Goal: Find specific page/section: Find specific page/section

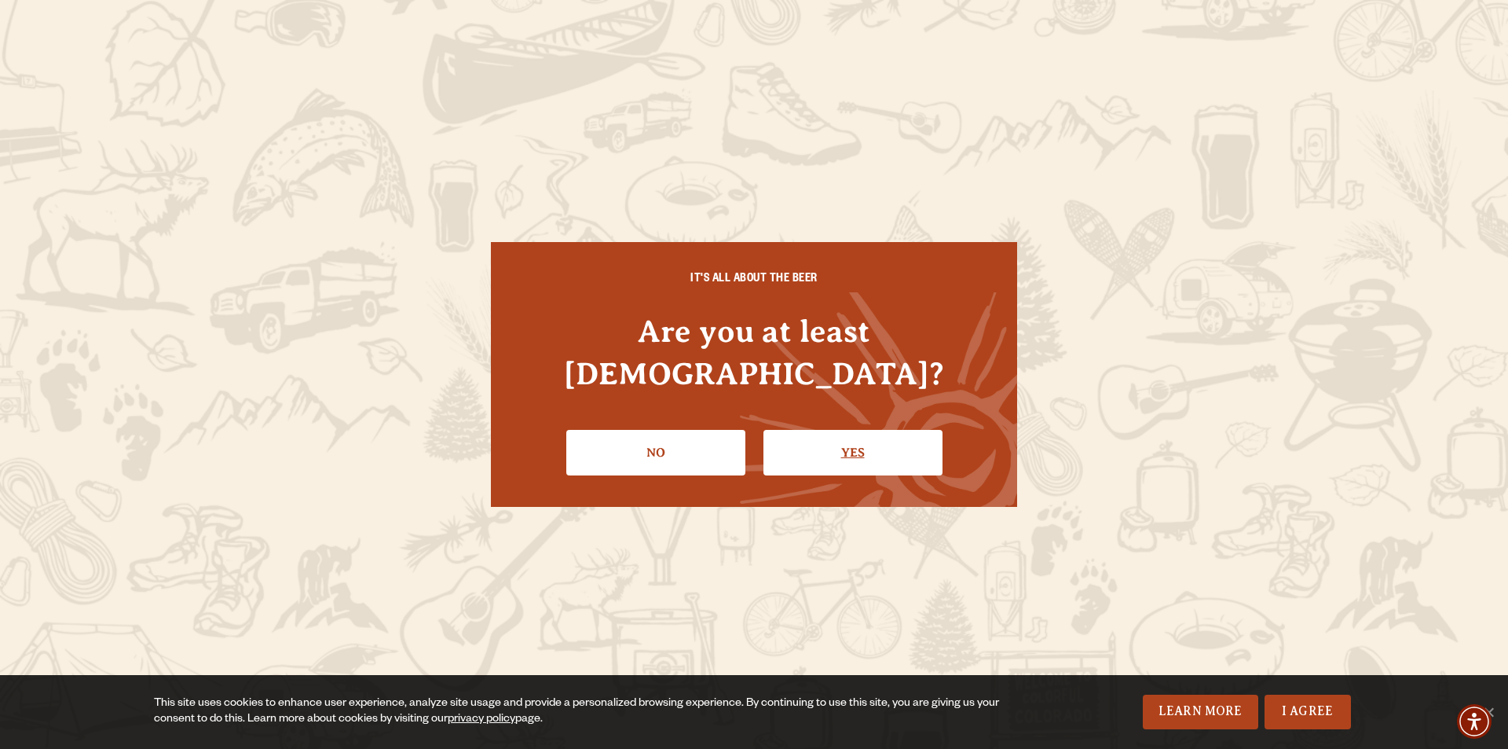
click at [817, 438] on link "Yes" at bounding box center [853, 453] width 179 height 46
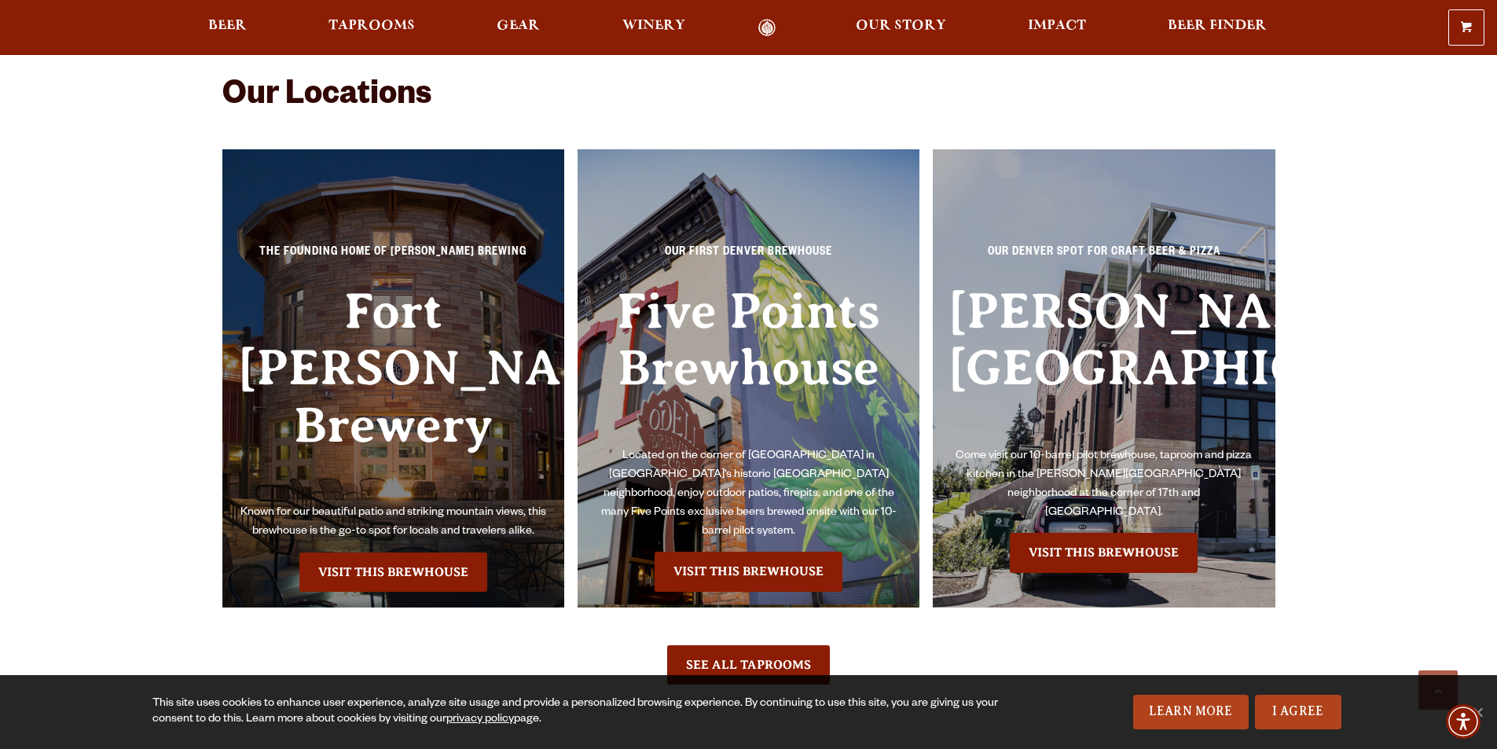
scroll to position [3535, 0]
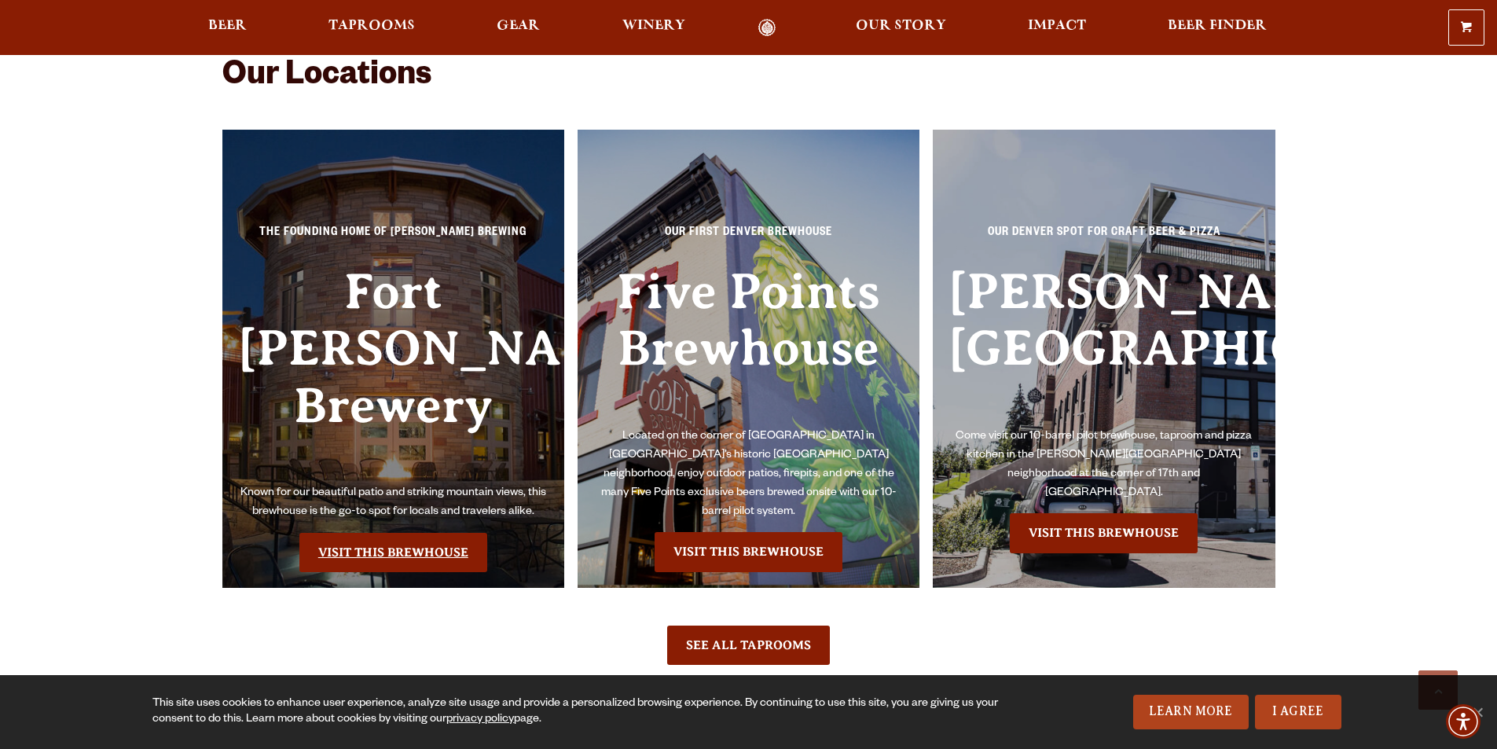
click at [397, 533] on link "Visit this Brewhouse" at bounding box center [393, 552] width 188 height 39
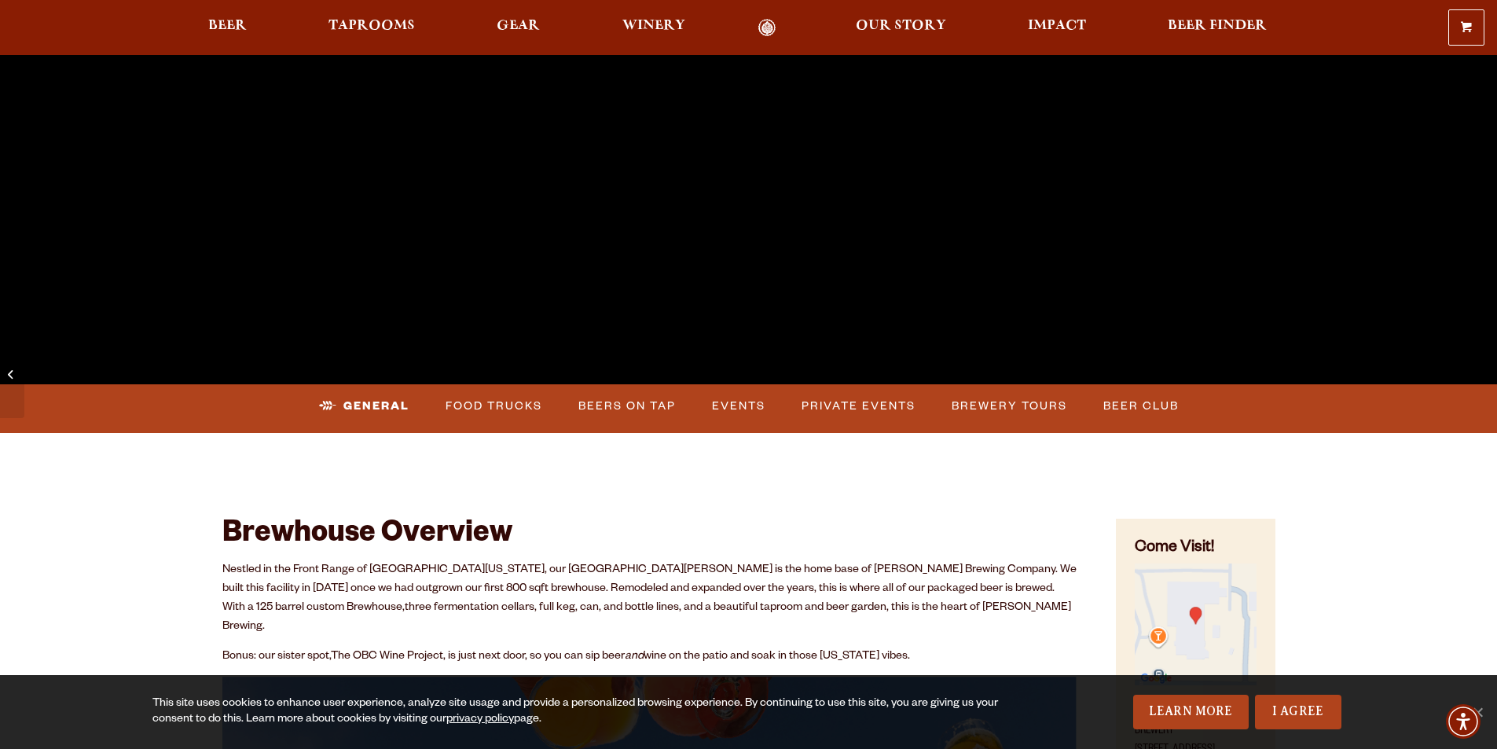
scroll to position [471, 0]
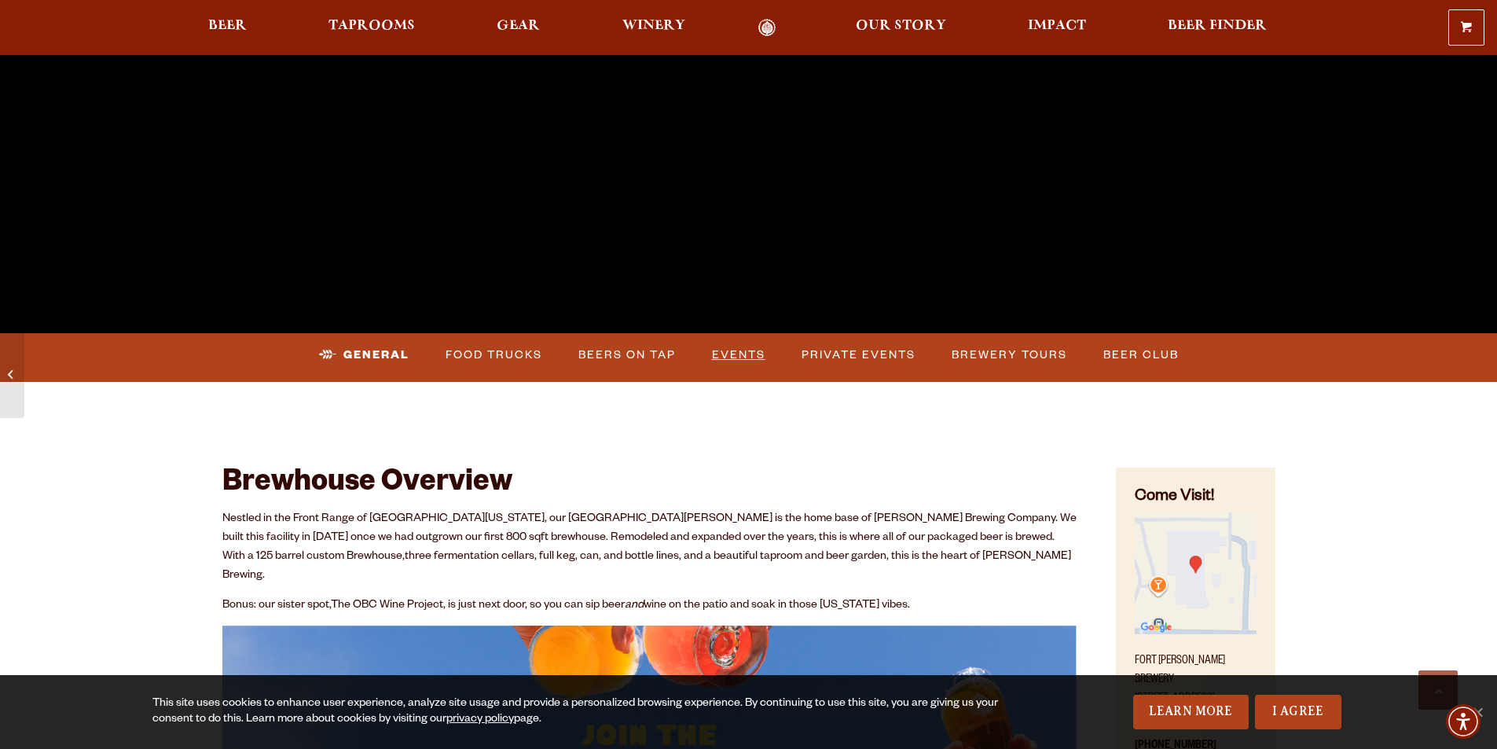
click at [746, 353] on link "Events" at bounding box center [738, 355] width 66 height 36
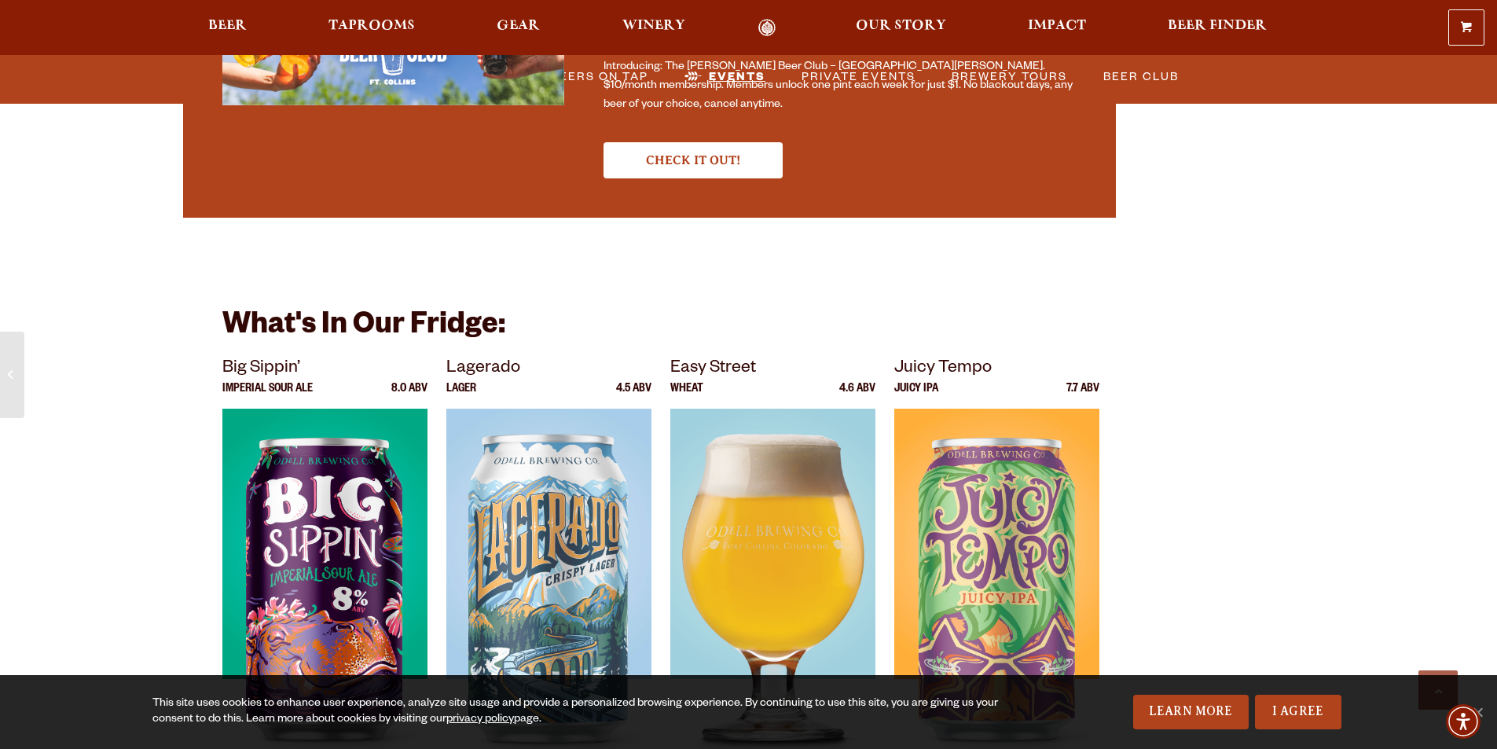
scroll to position [5155, 0]
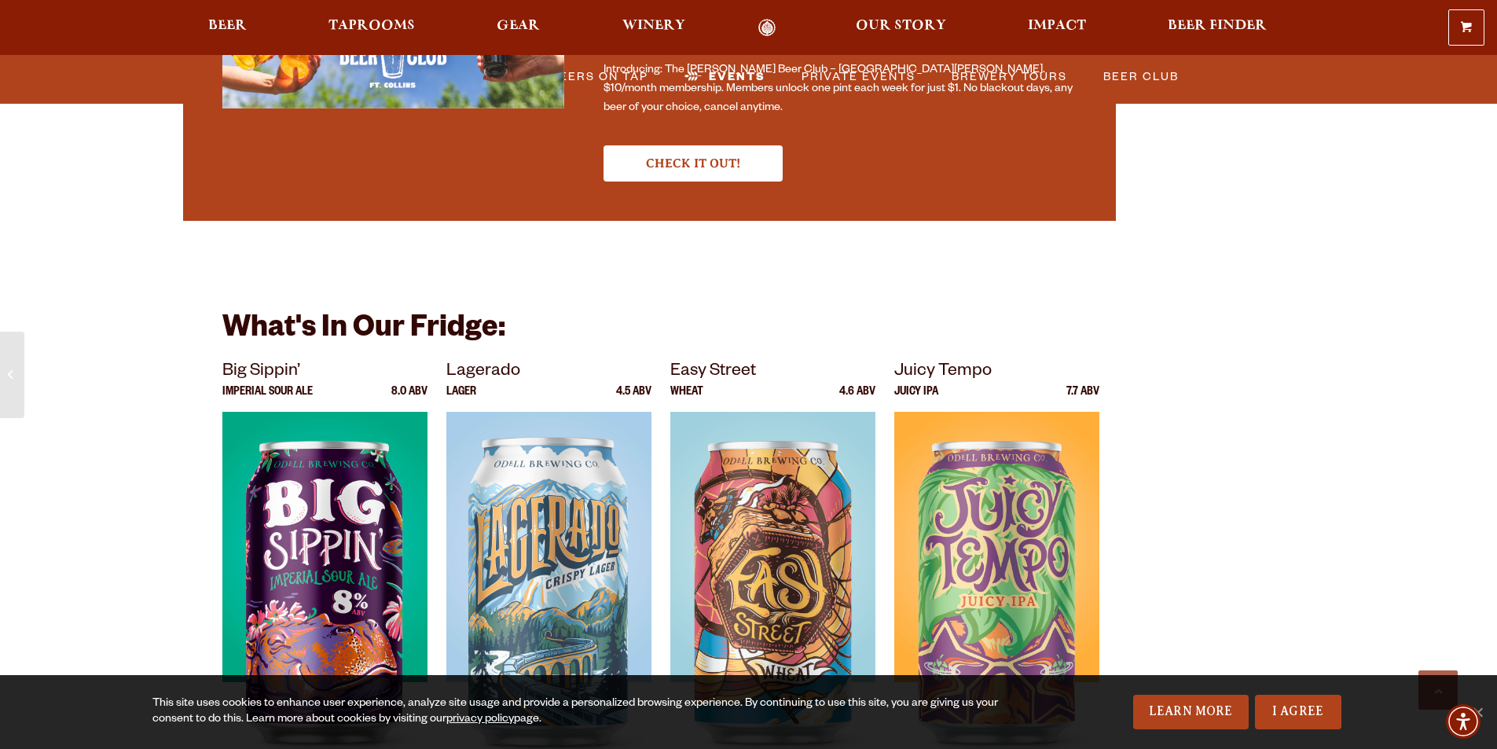
click at [456, 77] on div at bounding box center [393, 38] width 342 height 157
click at [478, 75] on div at bounding box center [393, 38] width 342 height 157
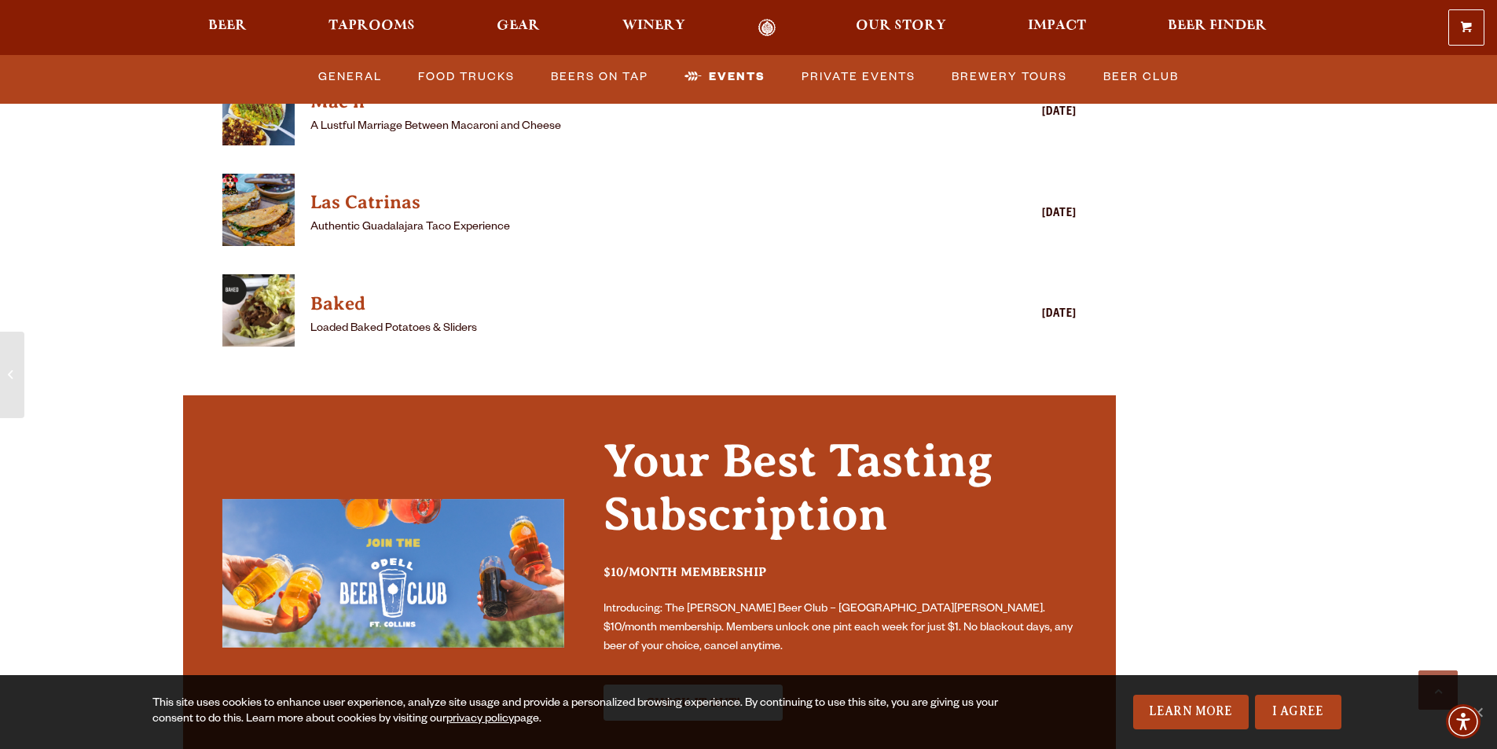
scroll to position [4526, 0]
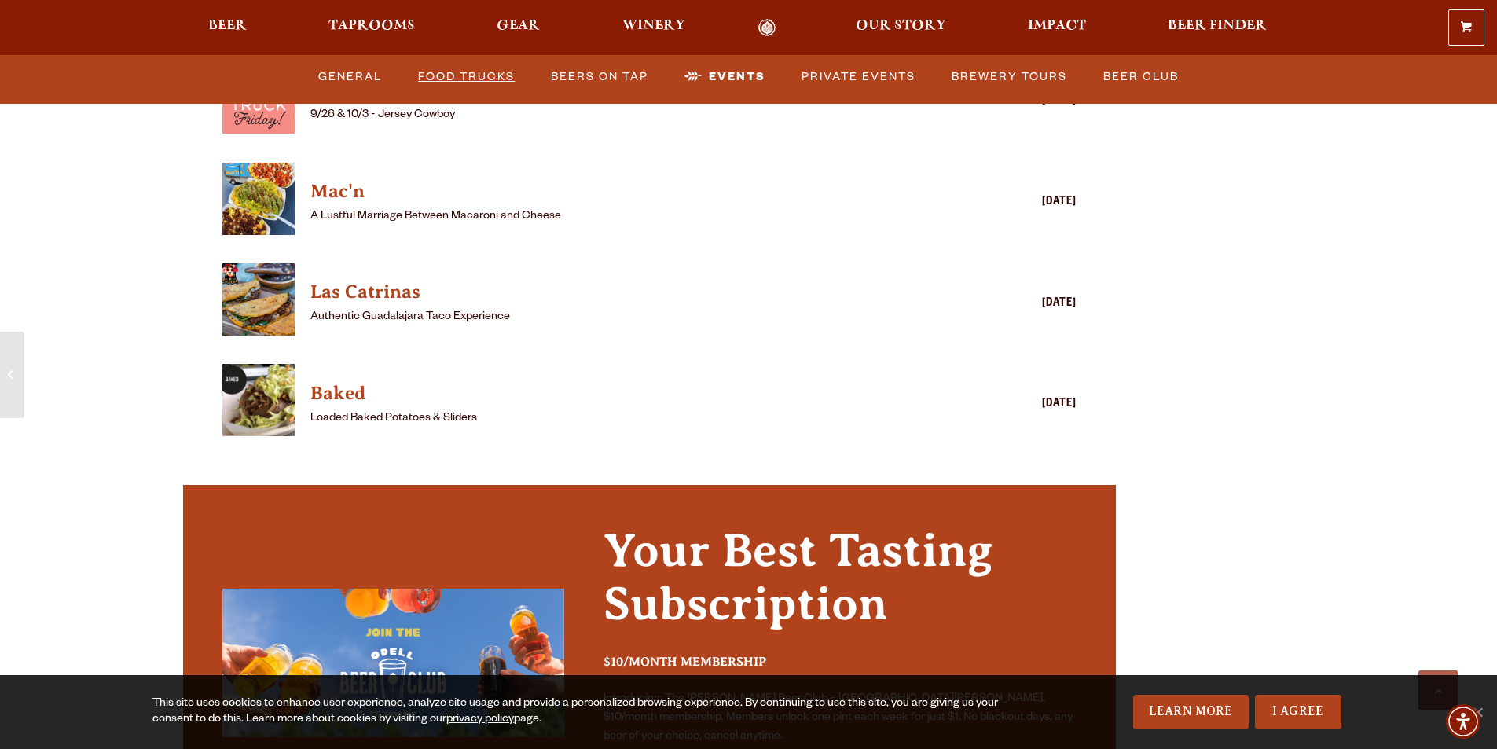
click at [482, 69] on link "Food Trucks" at bounding box center [466, 77] width 109 height 36
